Goal: Task Accomplishment & Management: Use online tool/utility

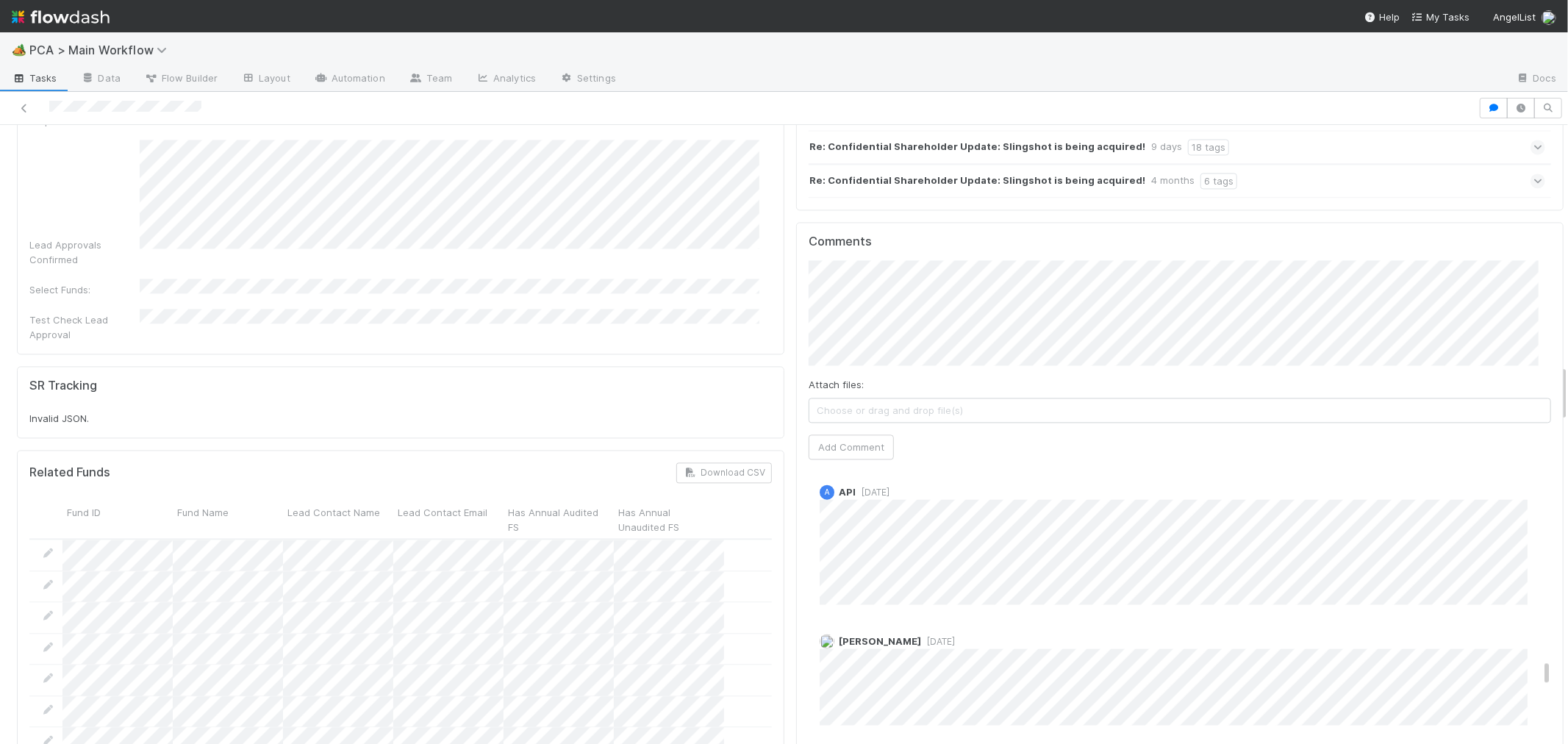
scroll to position [2532, 0]
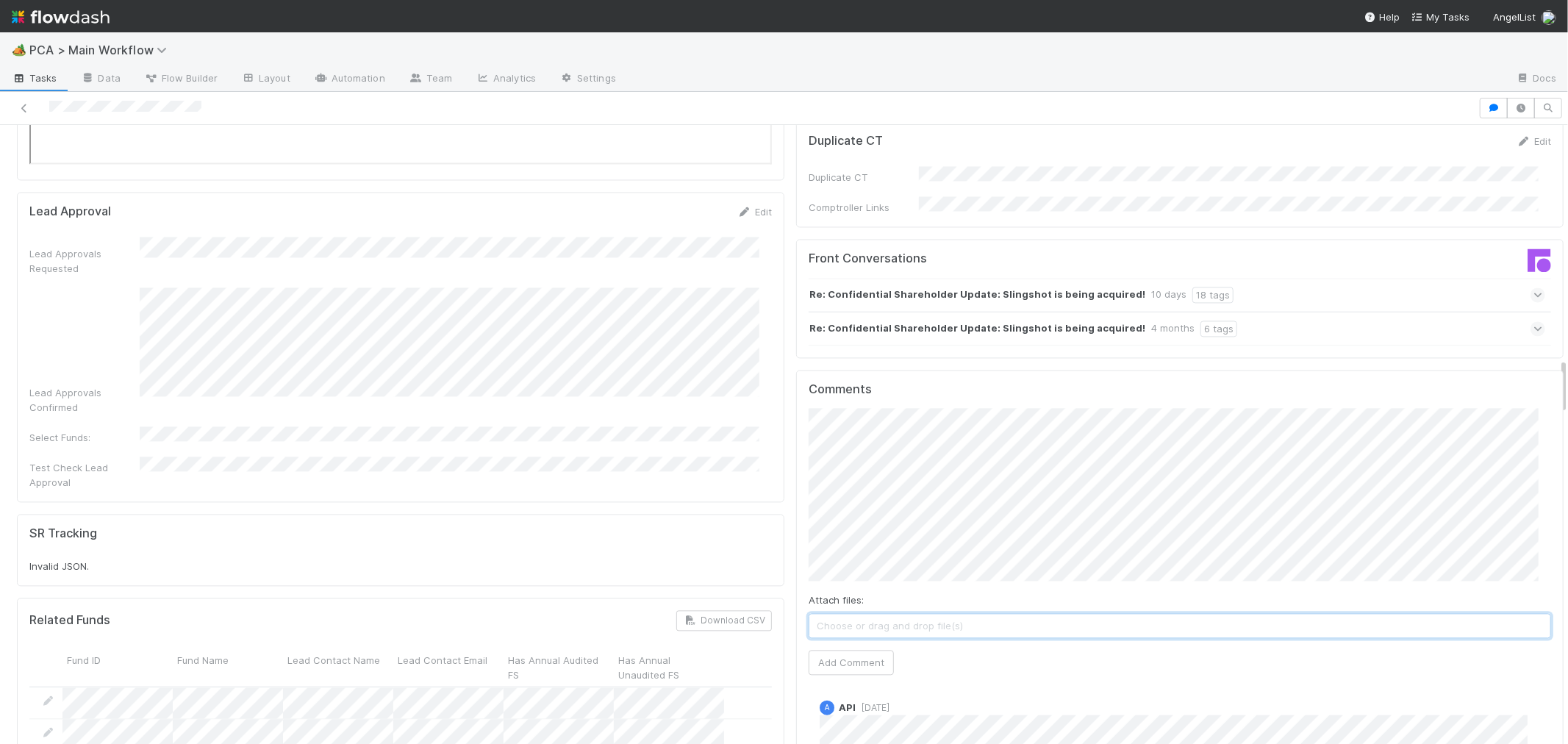
click at [890, 614] on span "Choose or drag and drop file(s)" at bounding box center [1179, 625] width 741 height 24
click at [817, 636] on icon at bounding box center [824, 641] width 15 height 9
type input "[URL][DOMAIN_NAME]"
click at [1107, 314] on button "Ok" at bounding box center [1104, 313] width 31 height 25
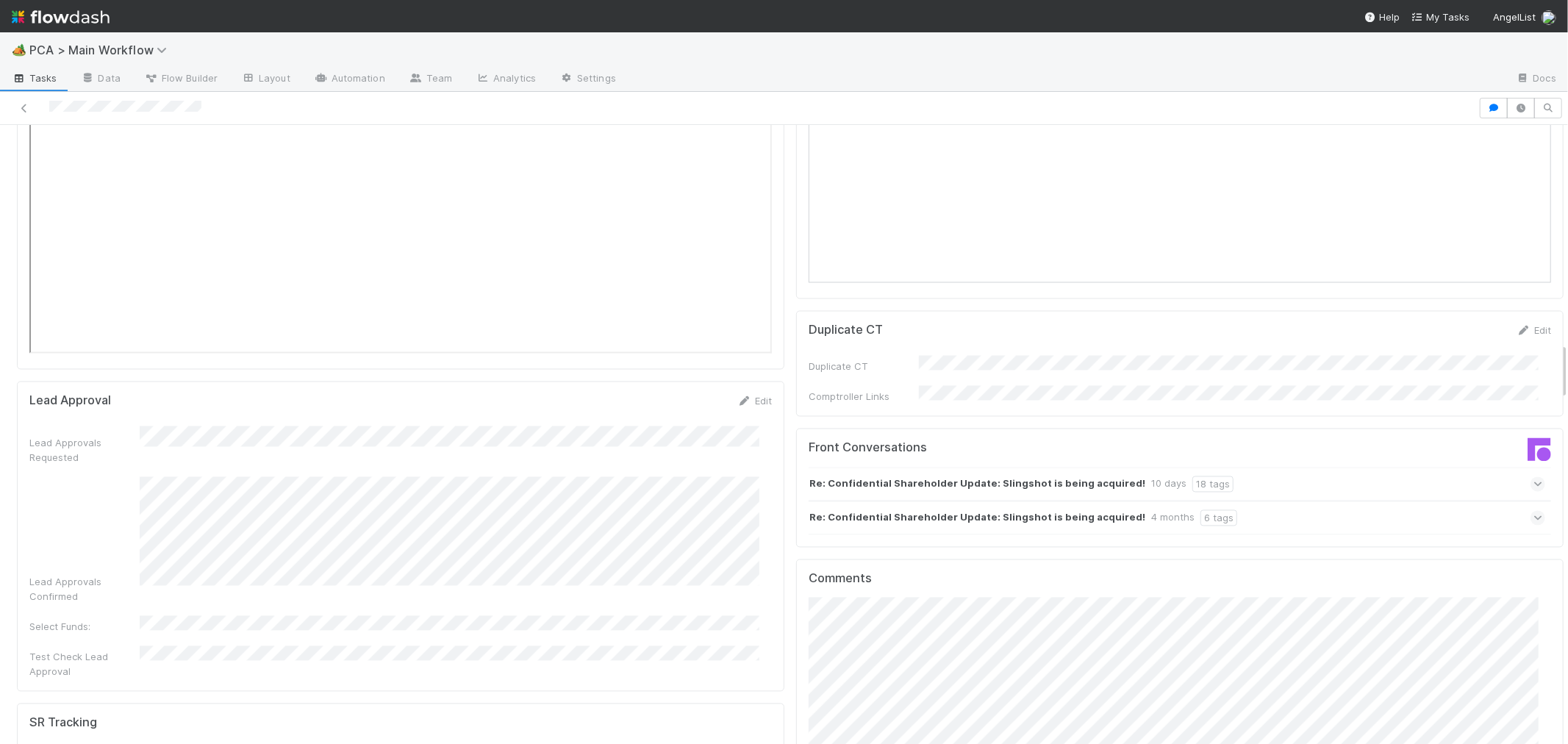
scroll to position [2368, 0]
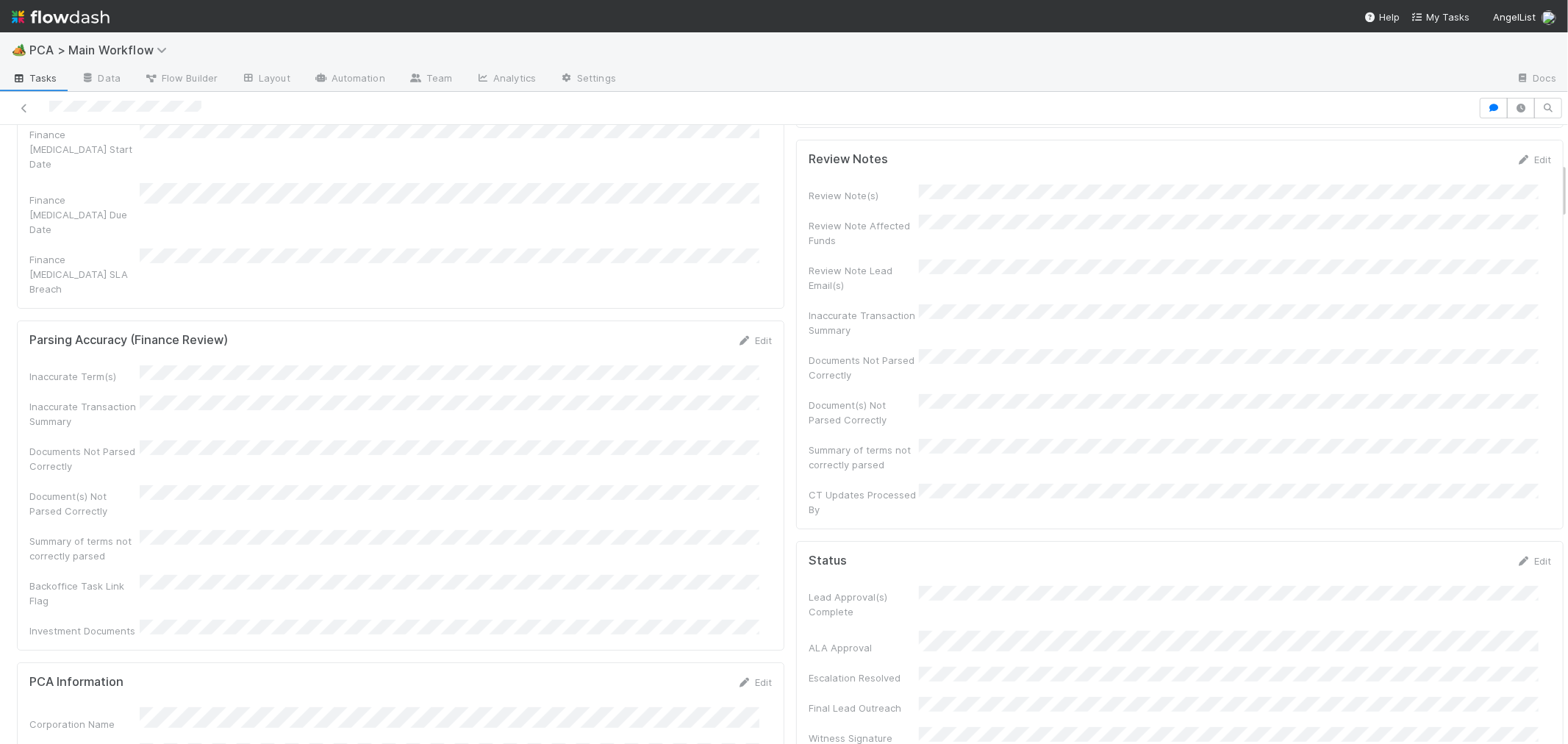
scroll to position [0, 0]
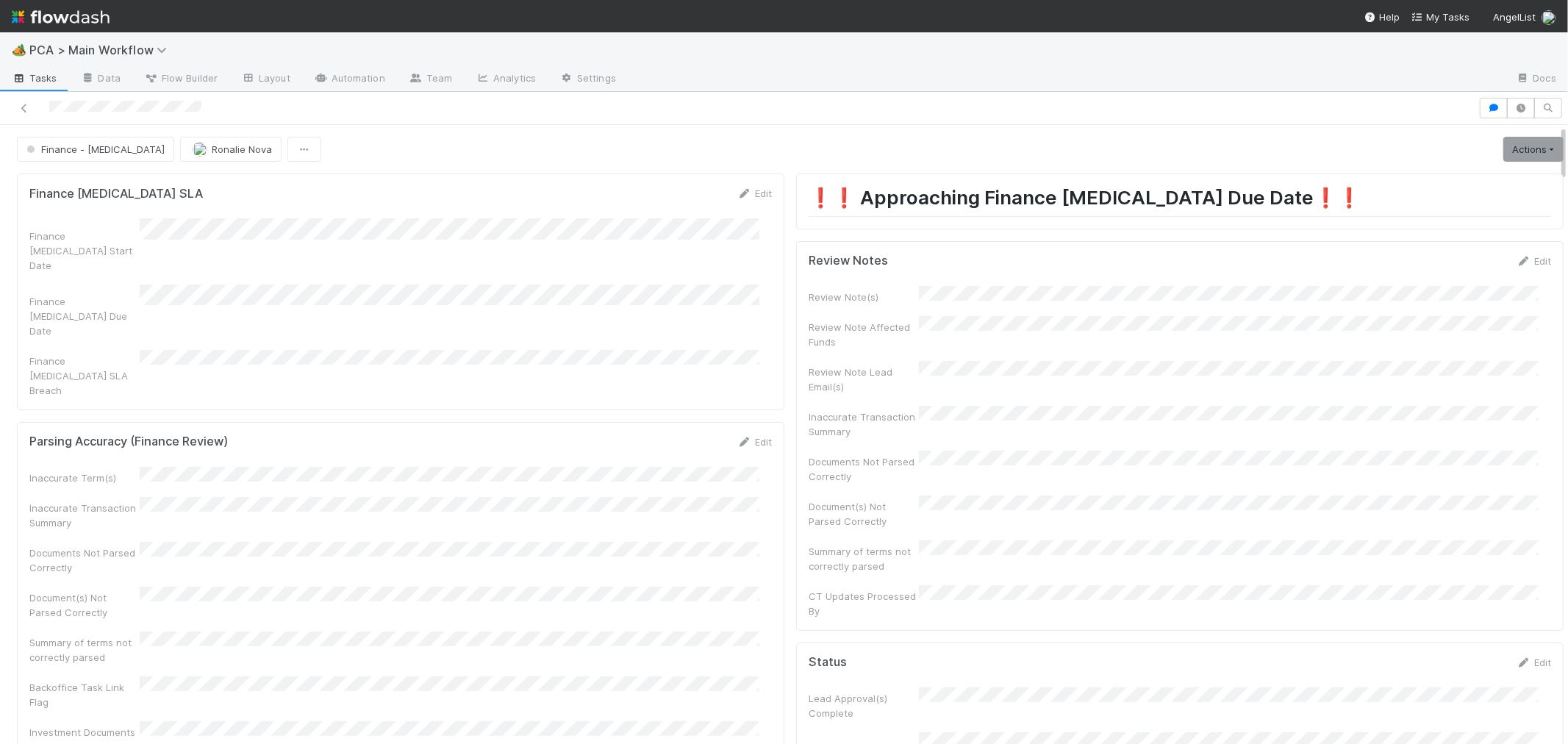
drag, startPoint x: 1517, startPoint y: 262, endPoint x: 1436, endPoint y: 288, distance: 85.1
click at [1411, 262] on link "Edit" at bounding box center [1534, 261] width 34 height 11
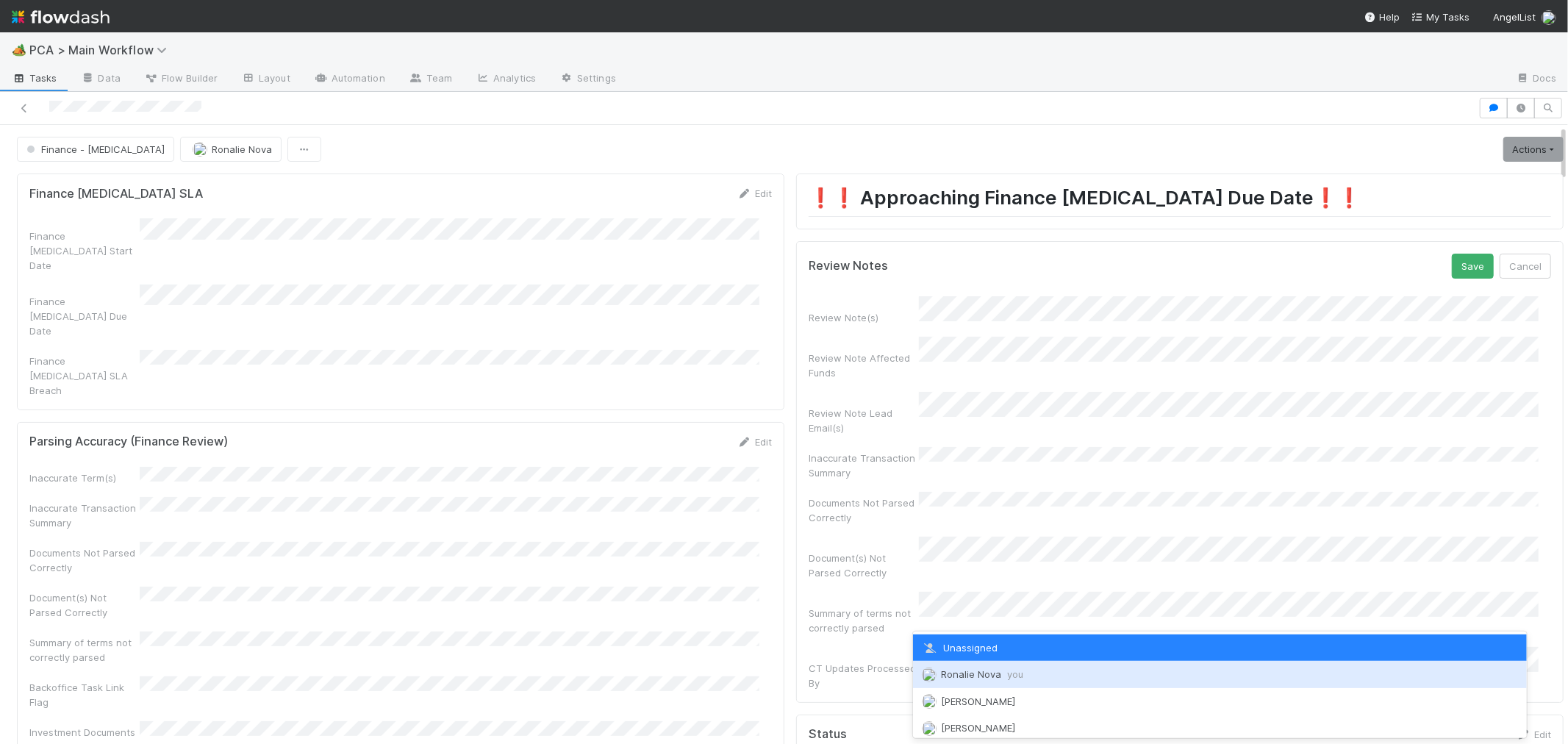
click at [1015, 669] on span "you" at bounding box center [1015, 674] width 16 height 11
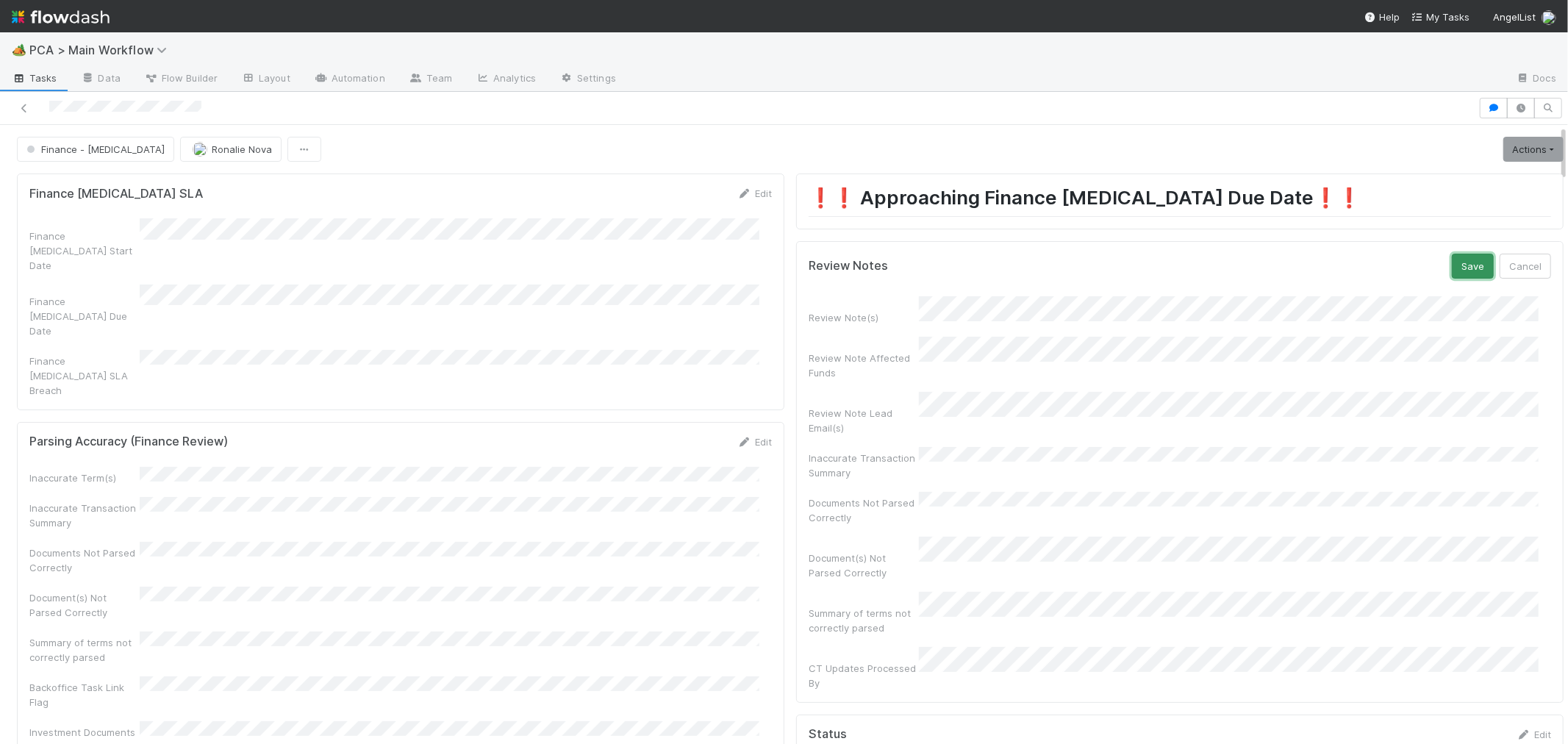
click at [1411, 271] on button "Save" at bounding box center [1473, 266] width 42 height 25
click at [1411, 153] on link "Actions" at bounding box center [1534, 149] width 60 height 25
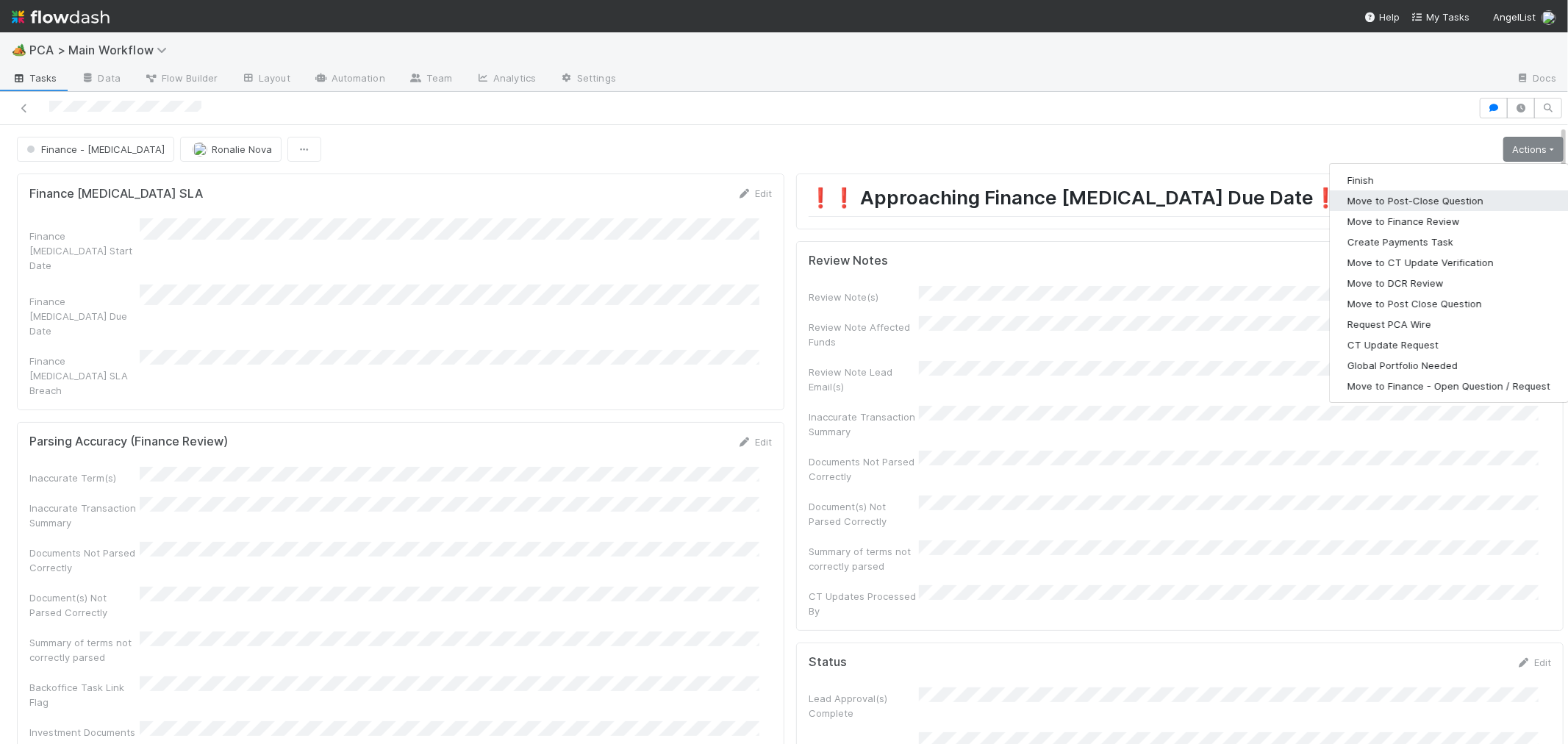
click at [1384, 201] on button "Move to Post-Close Question" at bounding box center [1449, 200] width 238 height 21
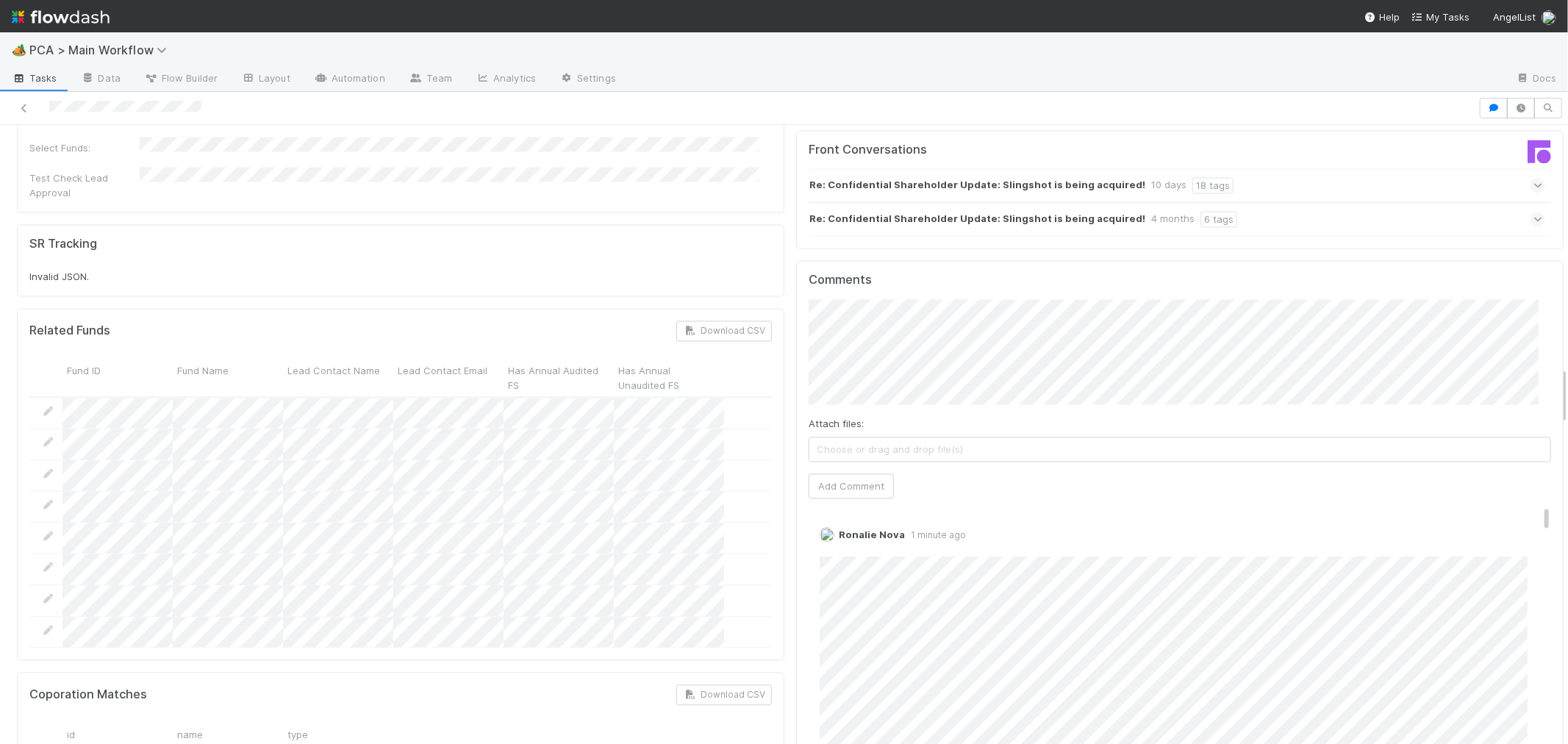
scroll to position [2776, 0]
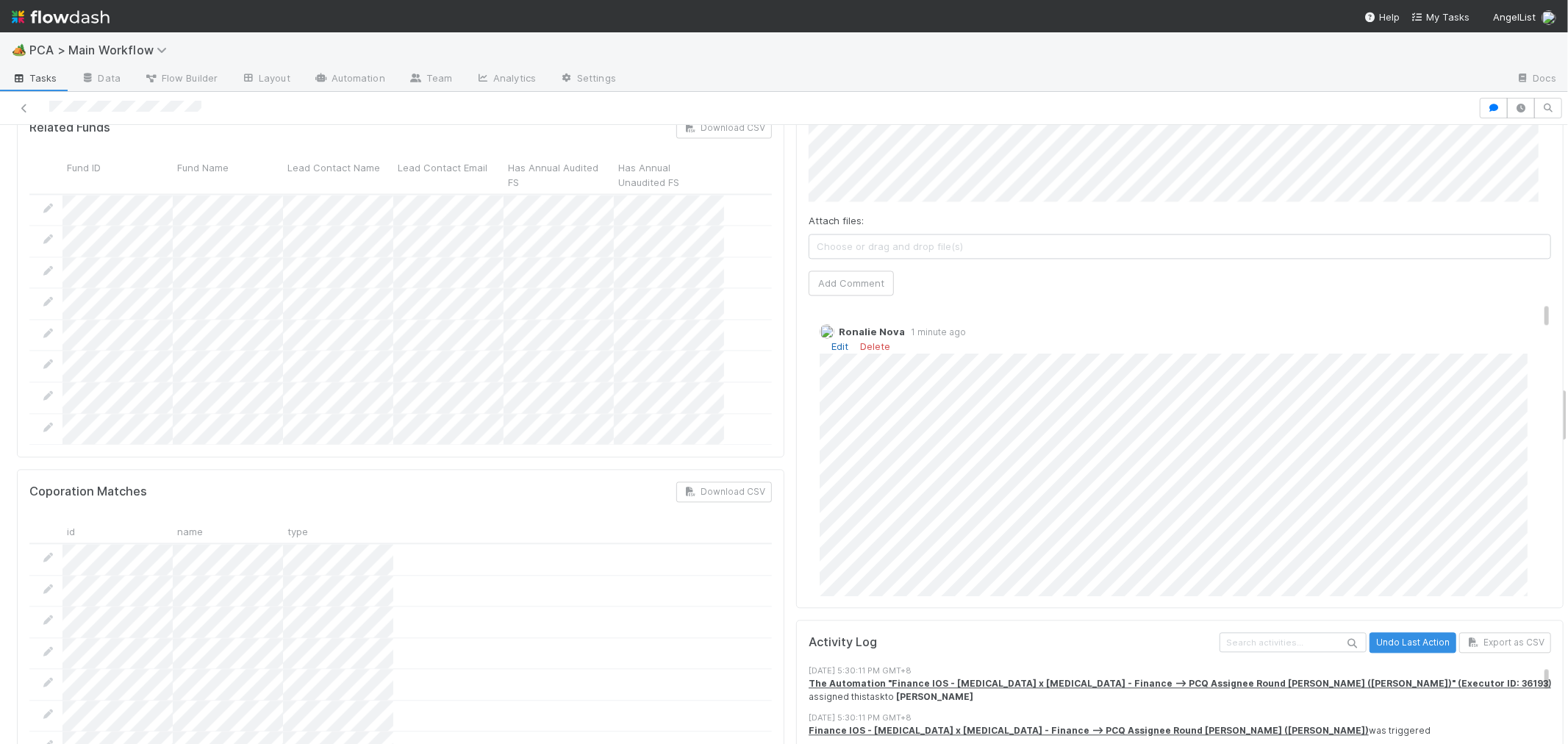
click at [831, 340] on link "Edit" at bounding box center [840, 346] width 17 height 11
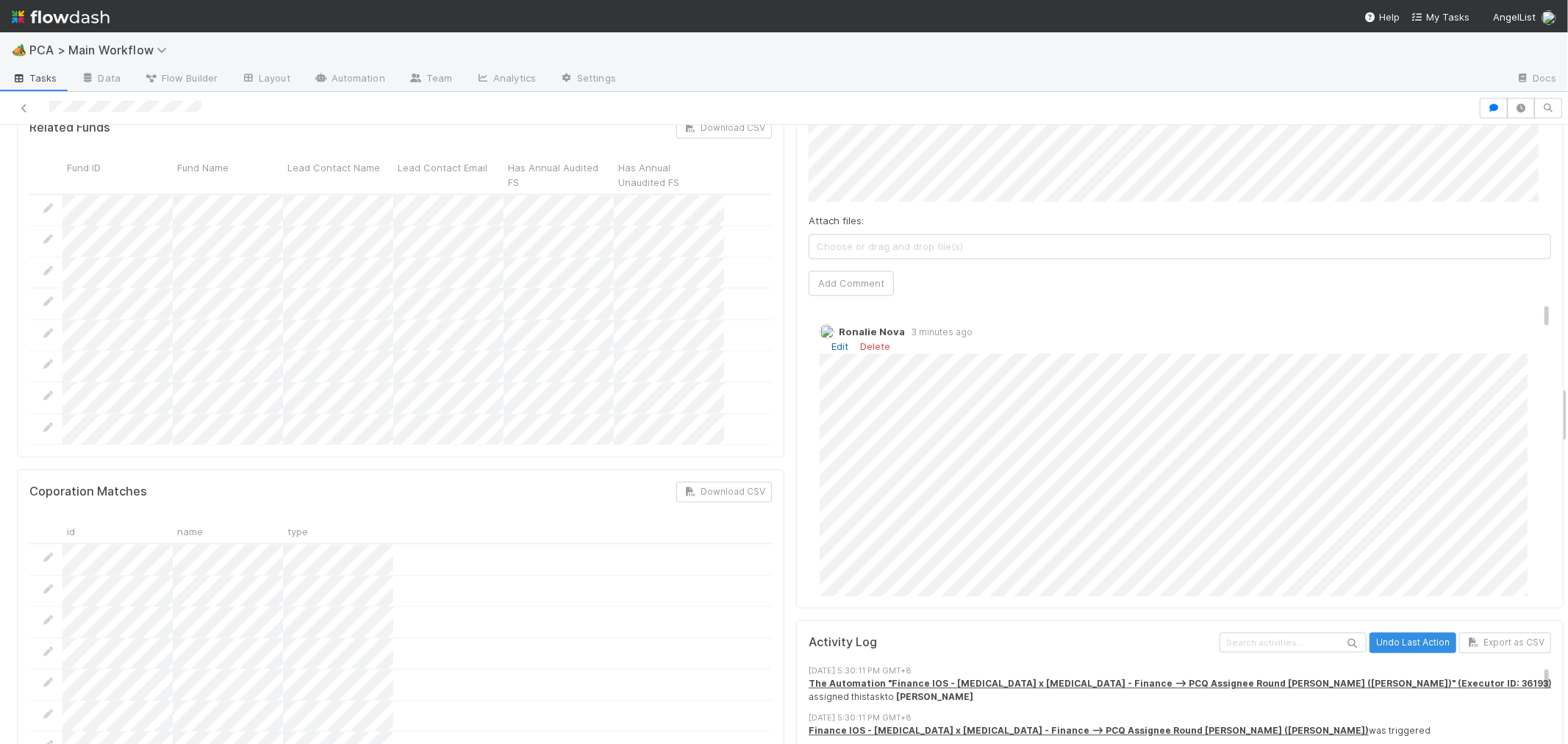
click at [831, 340] on link "Edit" at bounding box center [840, 346] width 17 height 11
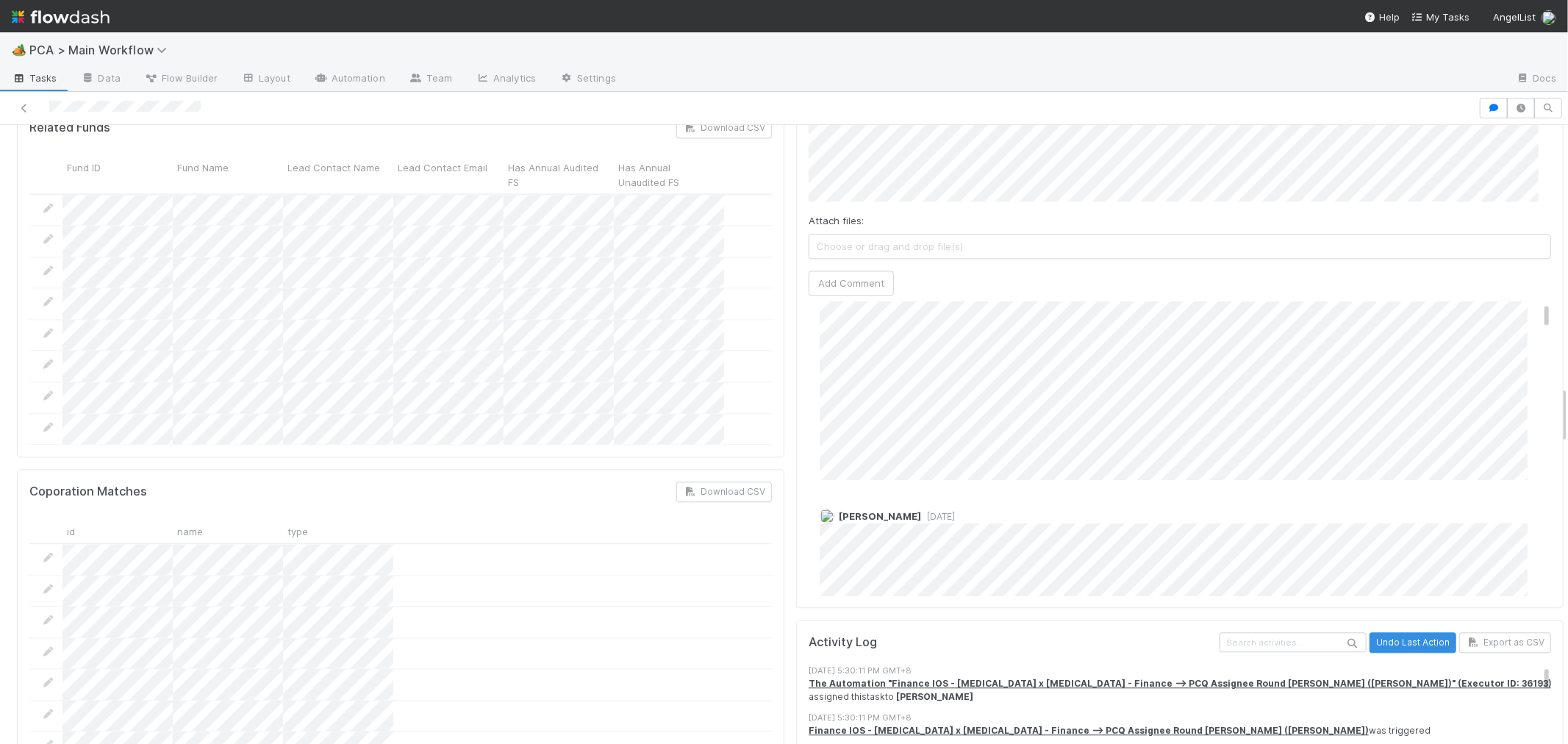
scroll to position [15, 0]
click at [831, 326] on link "Edit" at bounding box center [840, 331] width 17 height 11
click at [35, 16] on img at bounding box center [60, 17] width 98 height 25
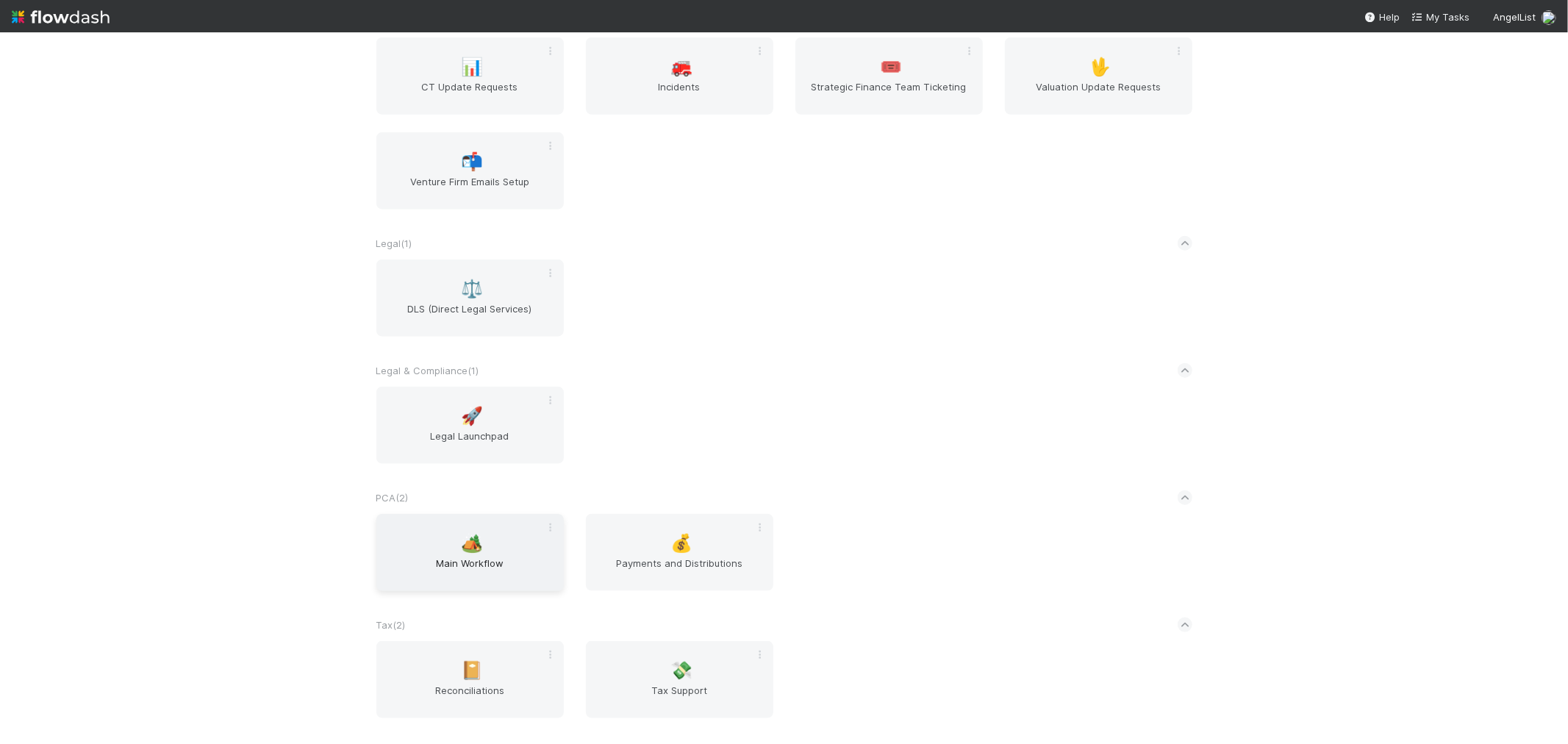
scroll to position [1323, 0]
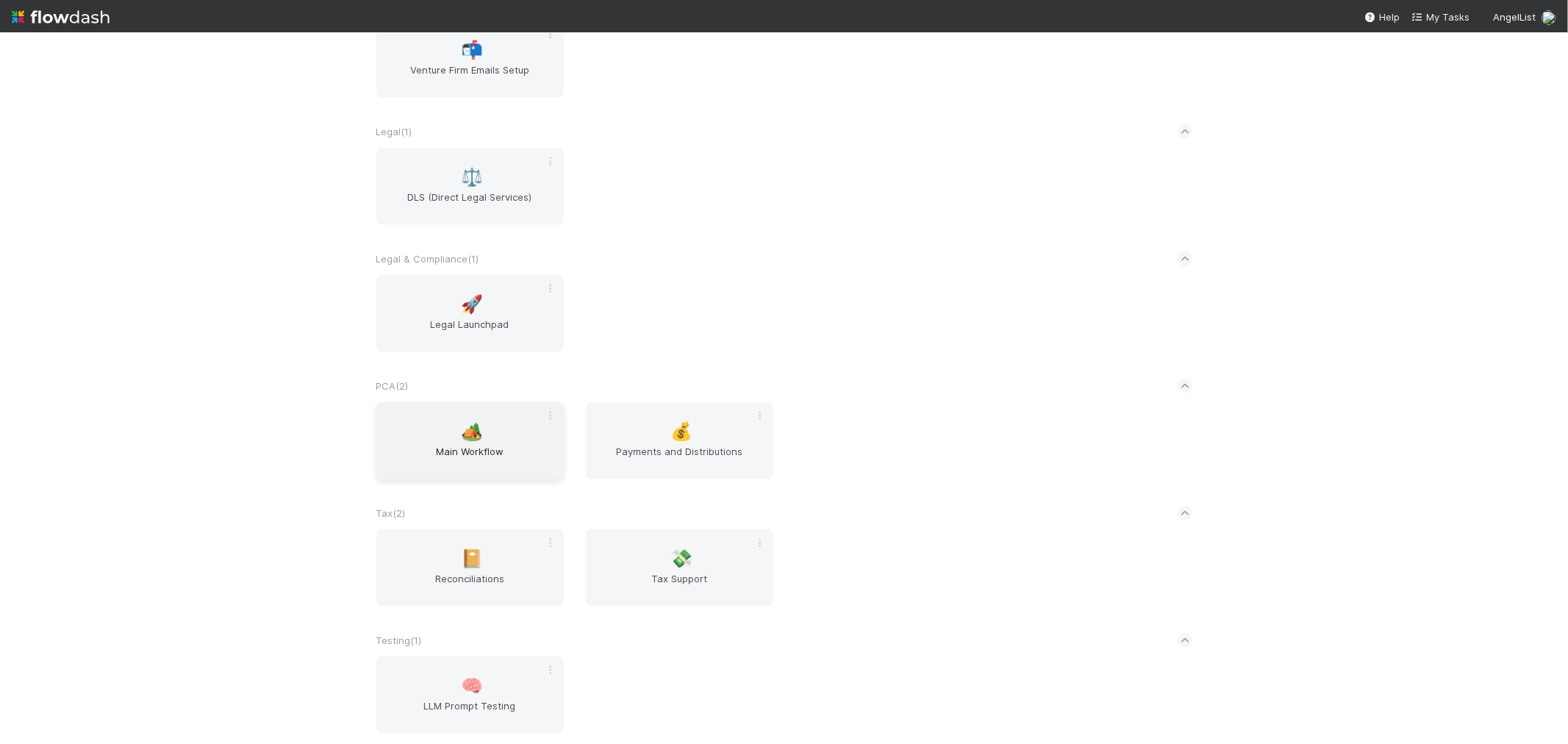
click at [413, 424] on div "🏕️ Main Workflow" at bounding box center [470, 440] width 187 height 77
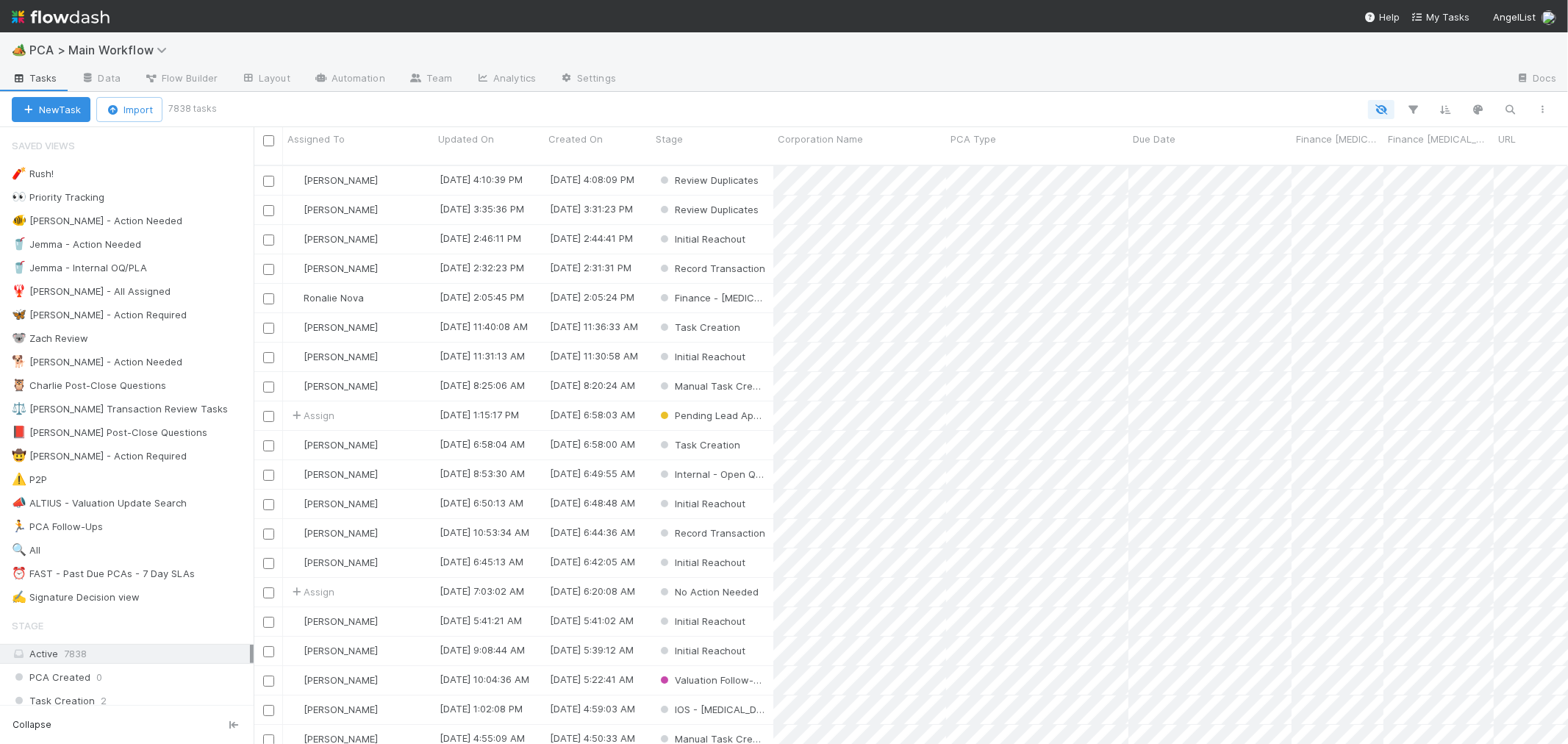
scroll to position [579, 1302]
click at [140, 578] on div "⏰ FAST - Past Due PCAs - 7 Day SLAs" at bounding box center [102, 573] width 183 height 18
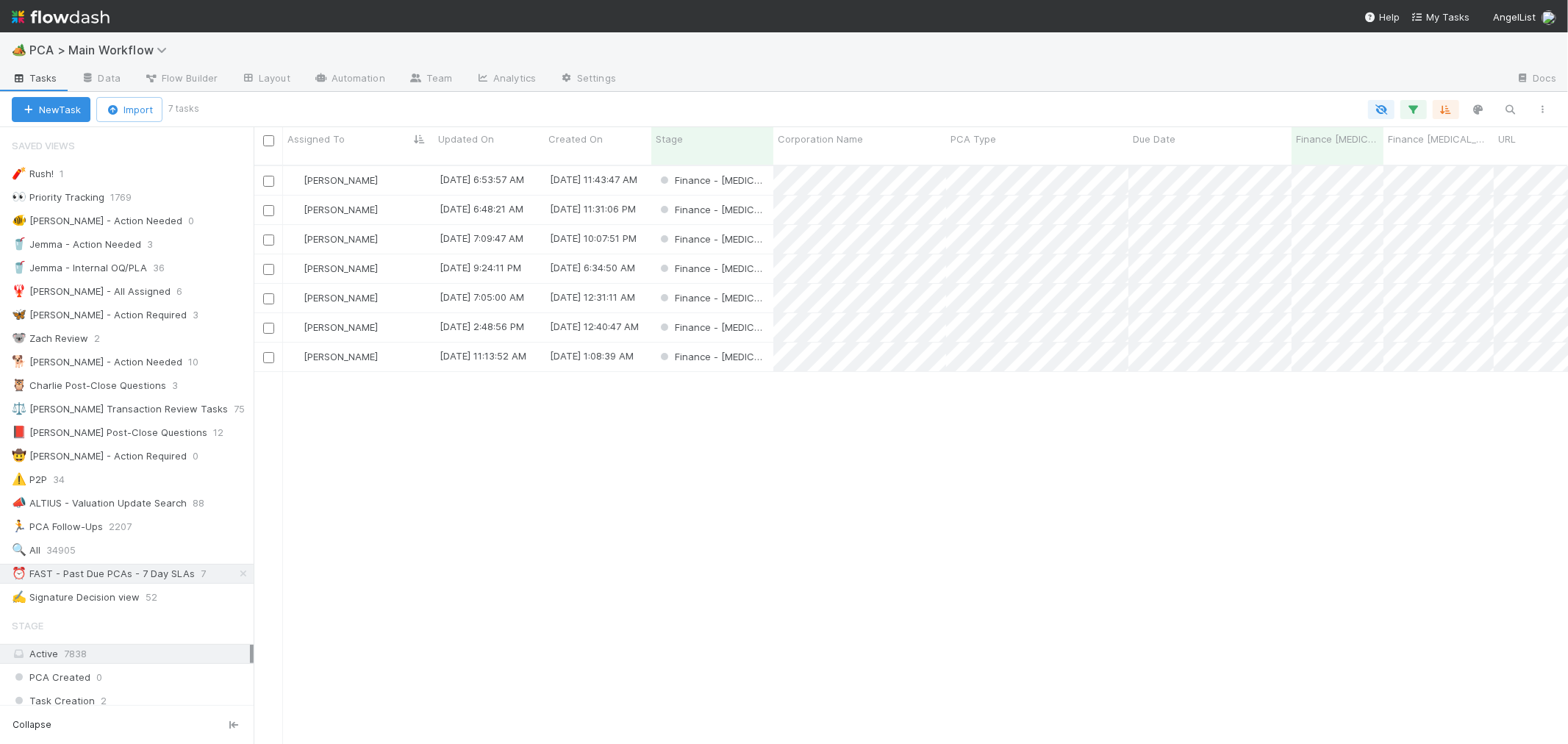
scroll to position [579, 1302]
click at [974, 631] on div "[PERSON_NAME] [DATE] 6:53:57 AM [DATE] 11:43:47 AM Finance - [MEDICAL_DATA] 0 4…" at bounding box center [911, 461] width 1315 height 590
